Goal: Task Accomplishment & Management: Manage account settings

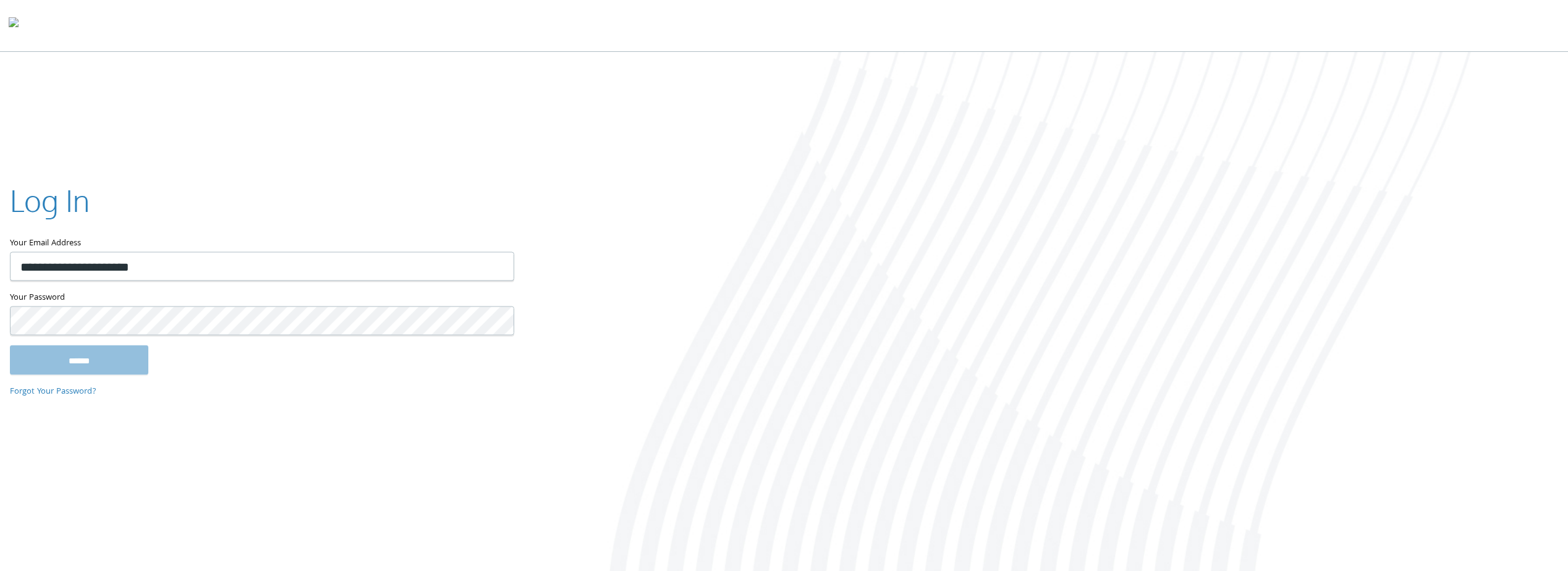
type input "**********"
click at [115, 358] on input "******" at bounding box center [79, 360] width 139 height 30
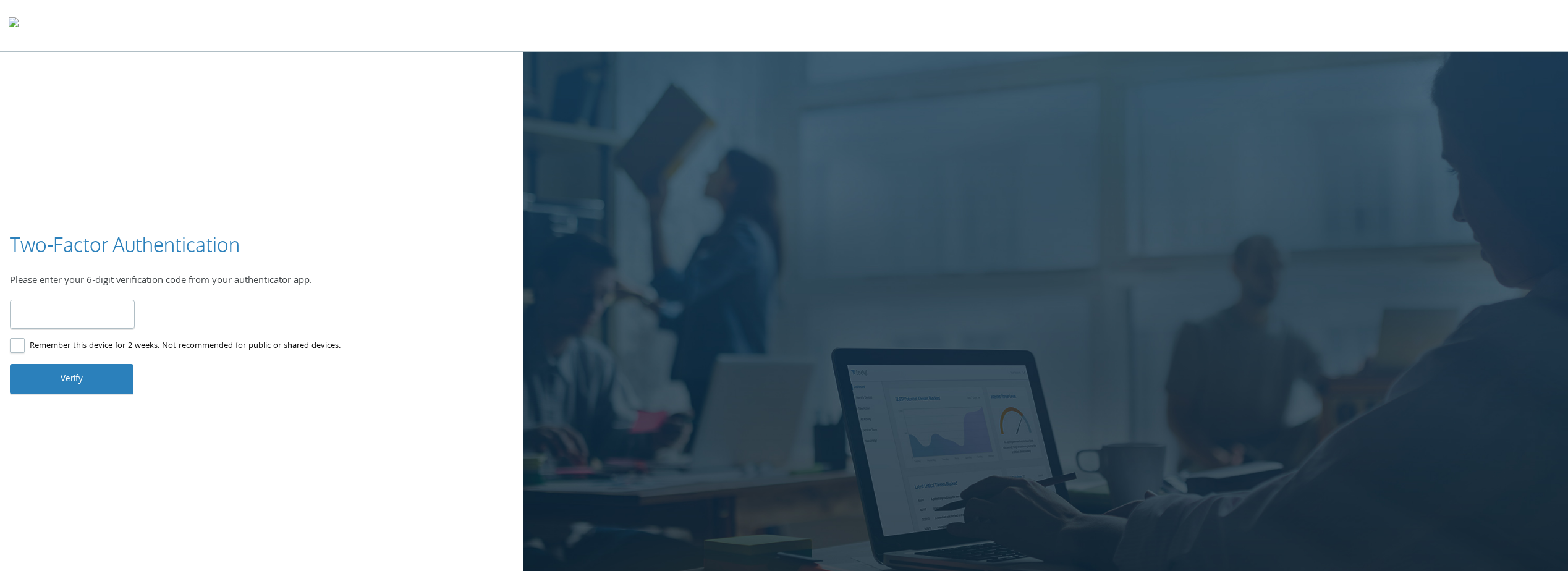
type input "******"
